Goal: Transaction & Acquisition: Book appointment/travel/reservation

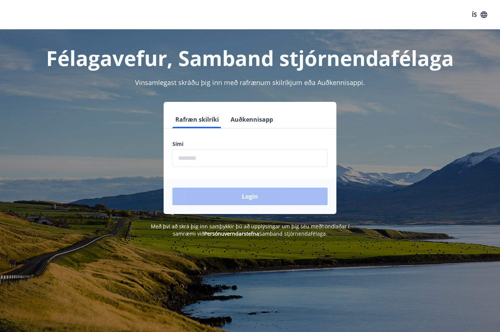
click at [245, 163] on input "phone" at bounding box center [249, 158] width 155 height 18
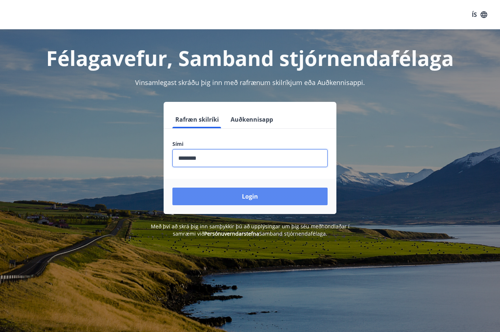
type input "********"
click at [272, 204] on button "Login" at bounding box center [249, 196] width 155 height 18
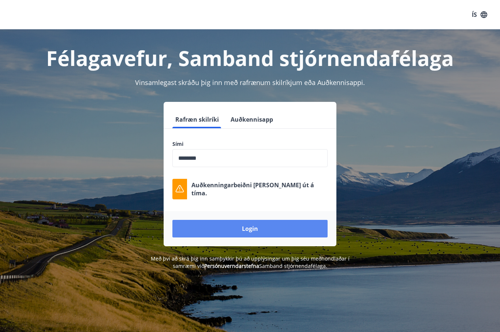
click at [283, 225] on button "Login" at bounding box center [249, 229] width 155 height 18
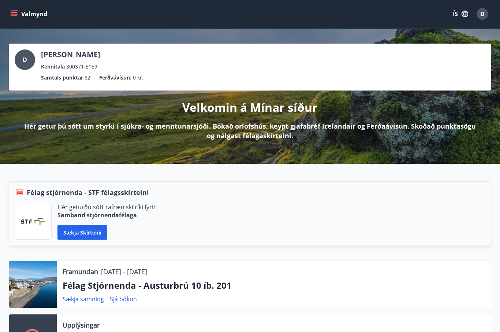
scroll to position [4, 0]
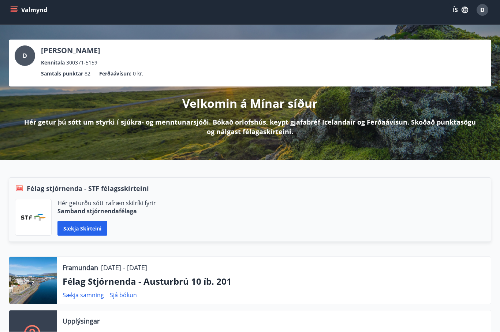
click at [16, 12] on icon "menu" at bounding box center [14, 12] width 7 height 1
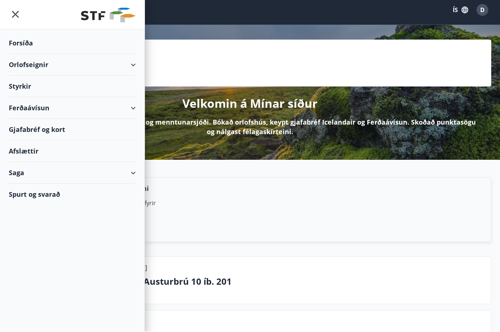
scroll to position [5, 0]
click at [134, 66] on div "Orlofseignir" at bounding box center [72, 65] width 127 height 22
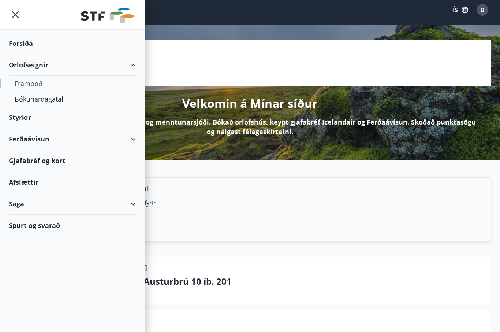
click at [32, 84] on div "Framboð" at bounding box center [72, 83] width 115 height 15
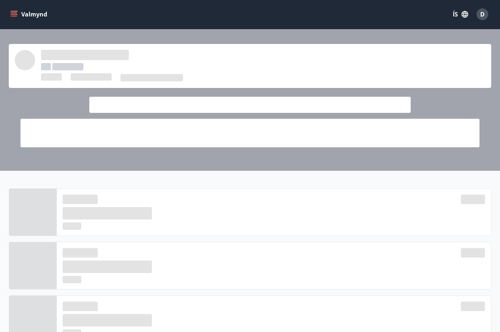
scroll to position [5, 0]
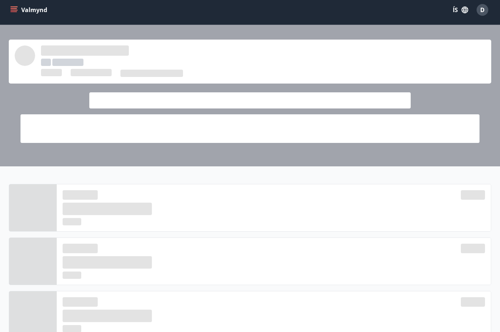
click at [15, 8] on icon "menu" at bounding box center [14, 8] width 7 height 1
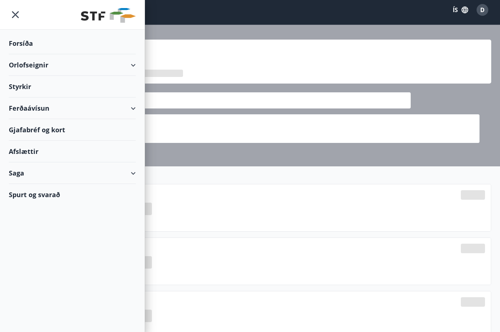
click at [133, 64] on div "Orlofseignir" at bounding box center [72, 65] width 127 height 22
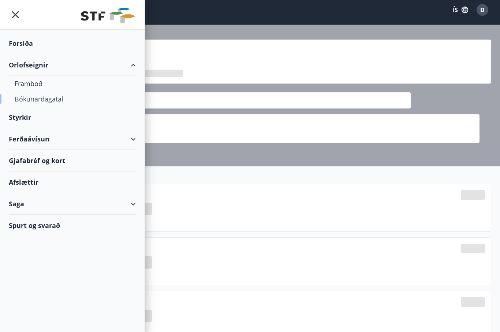
click at [54, 100] on div "Bókunardagatal" at bounding box center [72, 98] width 115 height 15
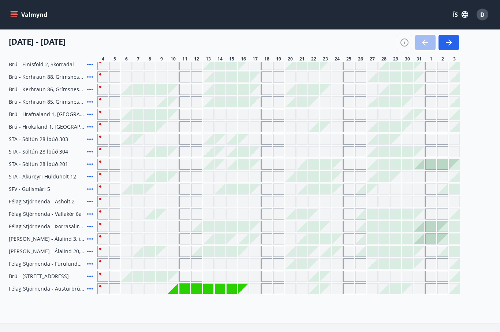
scroll to position [205, 0]
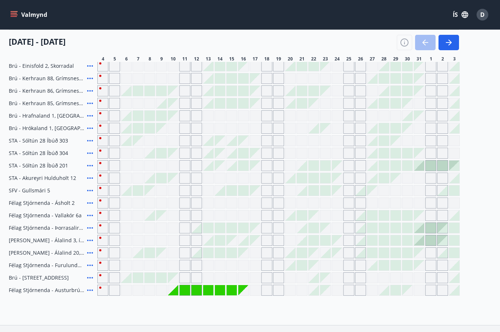
click at [313, 293] on div at bounding box center [314, 290] width 10 height 10
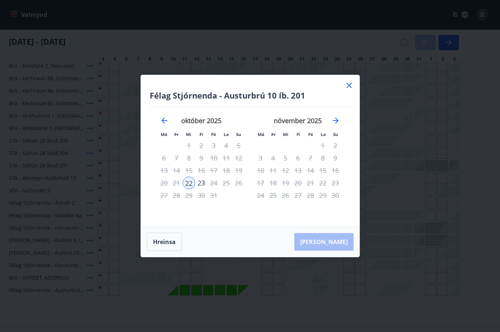
click at [204, 189] on div "23" at bounding box center [201, 182] width 12 height 12
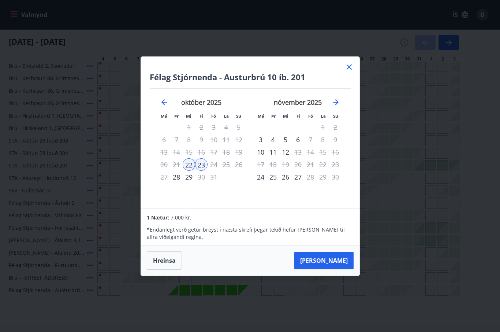
click at [353, 71] on icon at bounding box center [349, 67] width 9 height 9
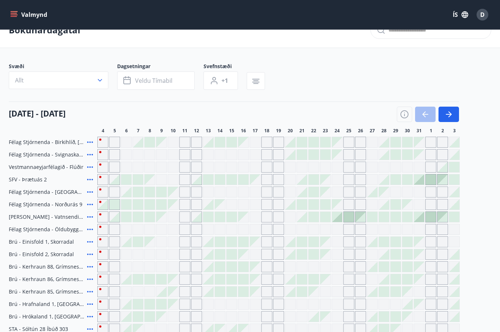
scroll to position [0, 0]
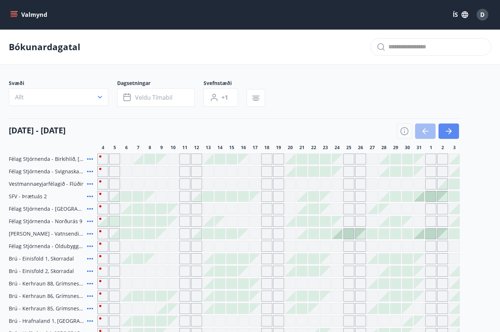
click at [454, 129] on button "button" at bounding box center [449, 130] width 21 height 15
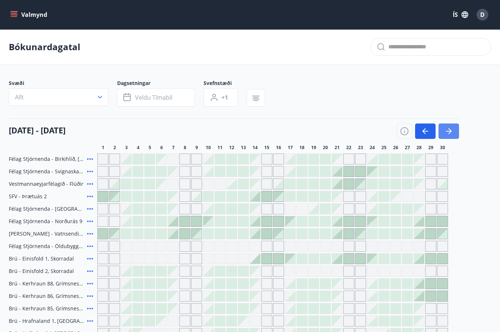
click at [454, 130] on button "button" at bounding box center [449, 130] width 21 height 15
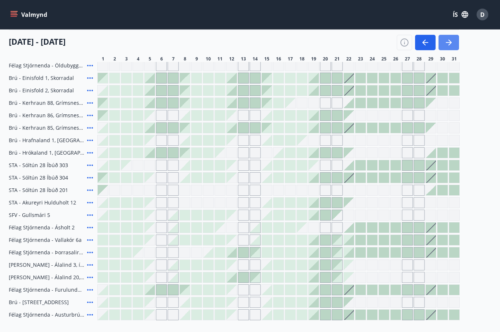
scroll to position [185, 0]
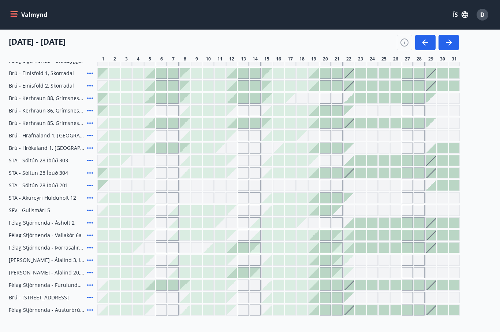
click at [316, 315] on div at bounding box center [314, 310] width 10 height 10
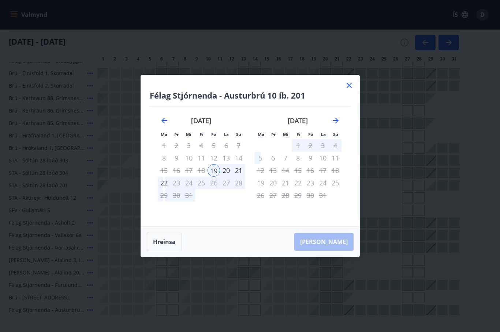
click at [353, 90] on icon at bounding box center [349, 85] width 9 height 9
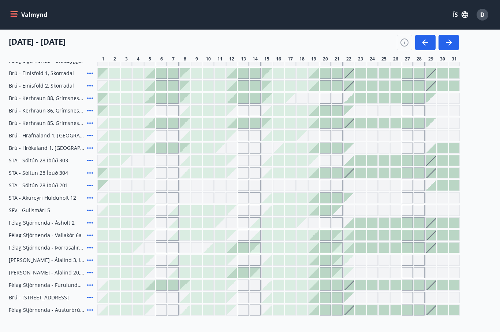
click at [376, 331] on div "Bókunardagatal Svæði Allt Dagsetningar Veldu tímabil Svefnstæði +1 [DATE] - [DA…" at bounding box center [250, 94] width 500 height 500
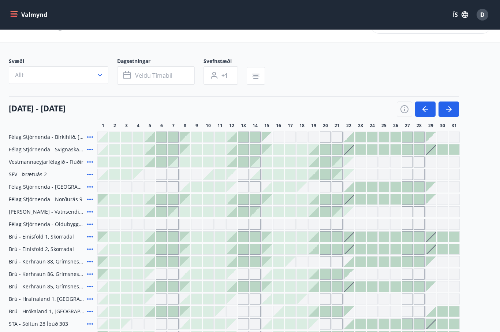
scroll to position [0, 0]
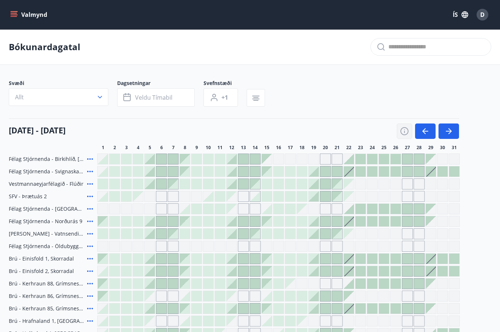
click at [407, 130] on icon "button" at bounding box center [404, 131] width 9 height 9
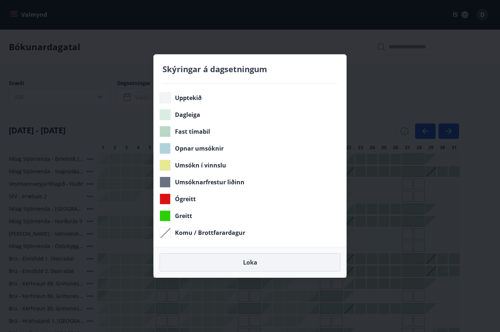
click at [284, 263] on button "Loka" at bounding box center [250, 262] width 181 height 18
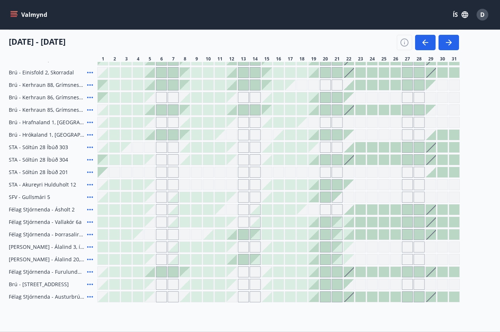
scroll to position [198, 0]
click at [434, 37] on button "button" at bounding box center [425, 42] width 21 height 15
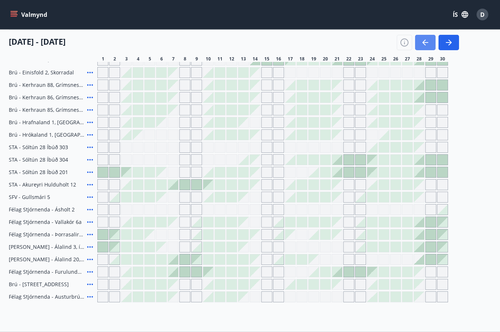
scroll to position [198, 0]
click at [424, 37] on button "button" at bounding box center [425, 42] width 21 height 15
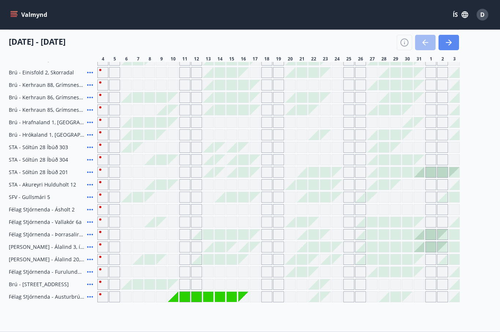
click at [451, 37] on button "button" at bounding box center [449, 42] width 21 height 15
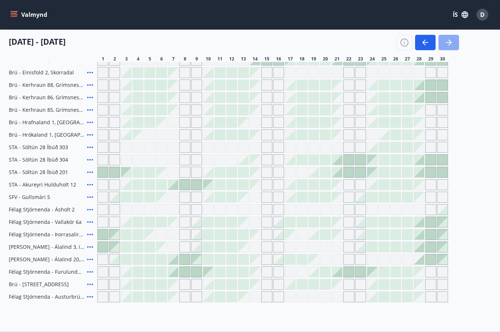
click at [449, 43] on icon "button" at bounding box center [449, 42] width 6 height 1
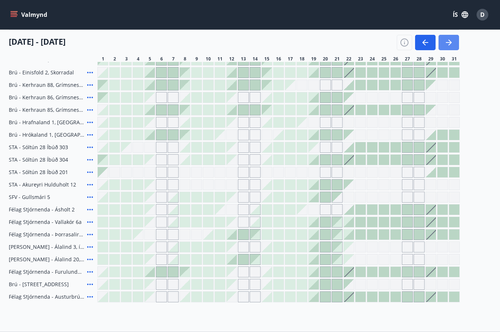
scroll to position [0, 0]
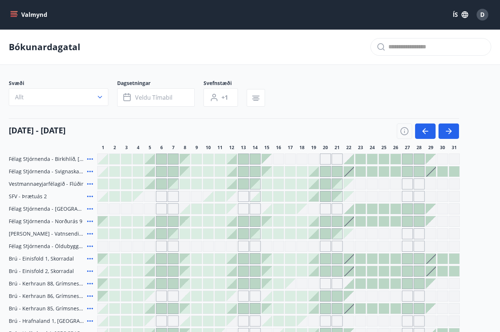
click at [487, 11] on div "D" at bounding box center [483, 15] width 12 height 12
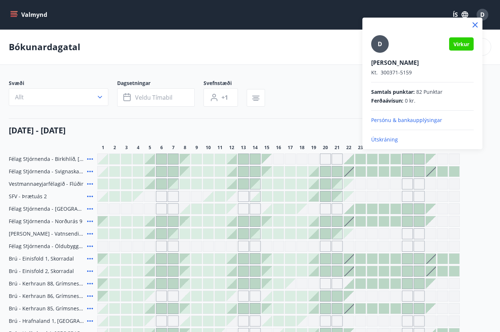
click at [382, 141] on p "Útskráning" at bounding box center [422, 139] width 103 height 7
